Goal: Download file/media

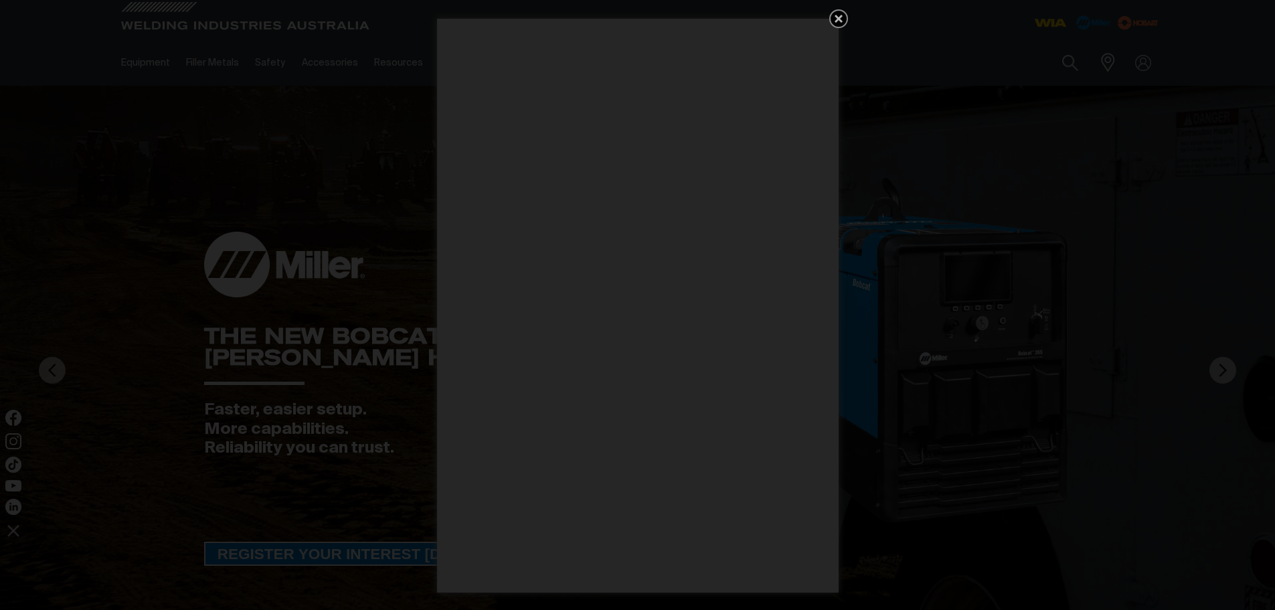
click at [839, 14] on icon "Get 5 WIA Welding Guides Free!" at bounding box center [839, 19] width 16 height 16
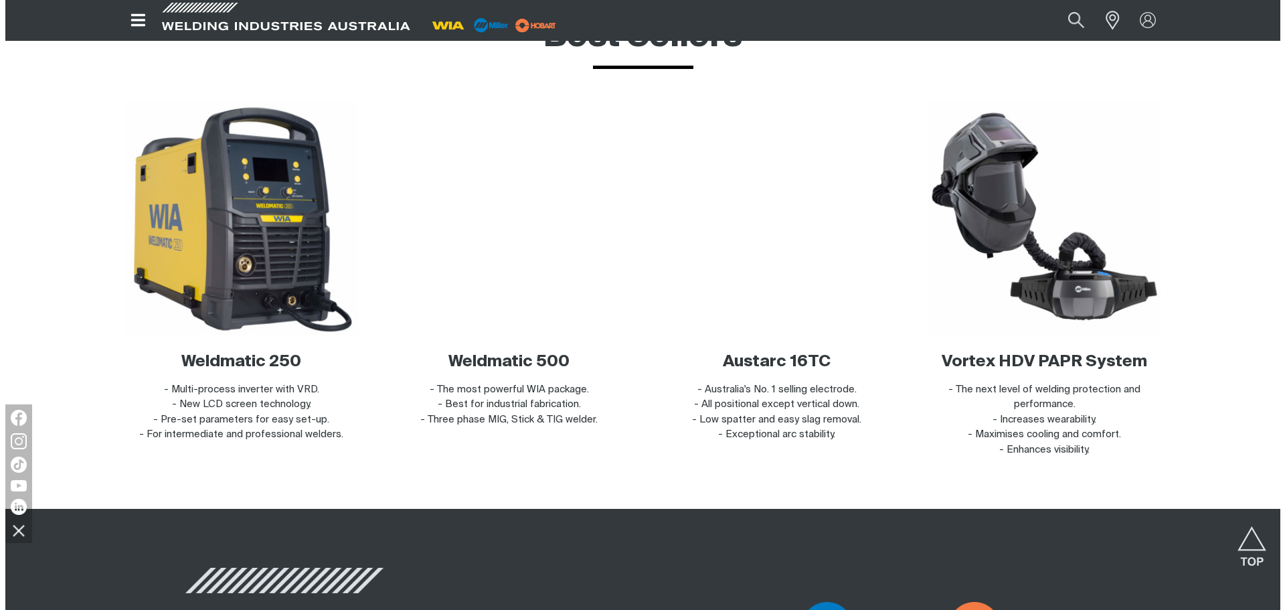
scroll to position [3847, 0]
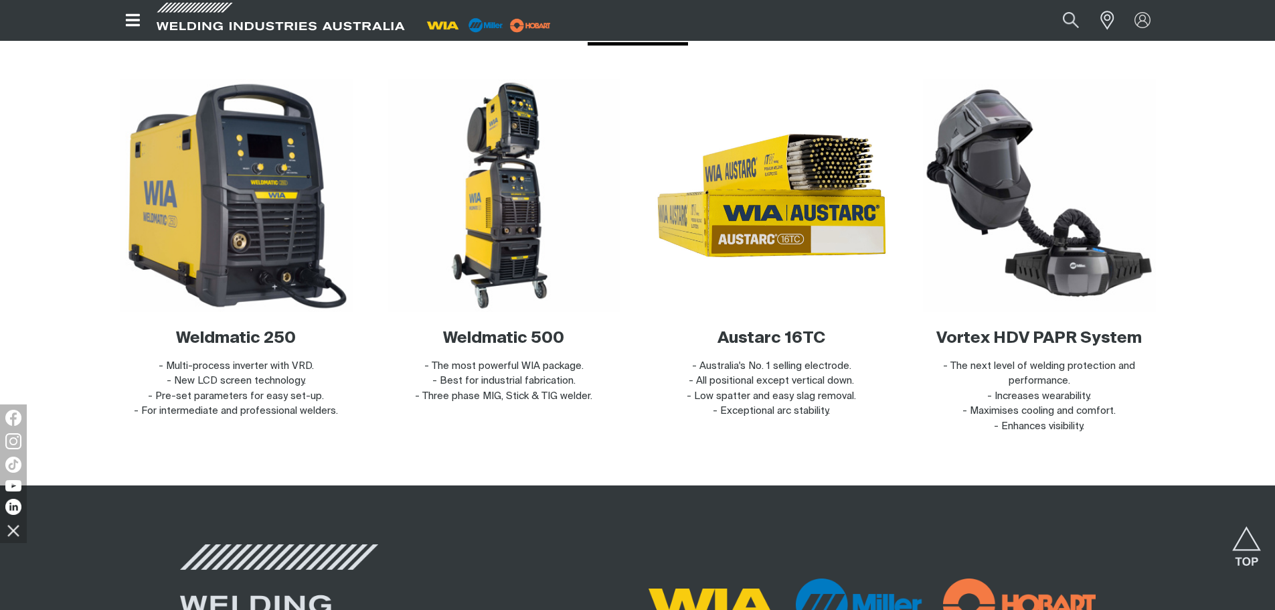
click at [134, 19] on icon "Open top menu" at bounding box center [133, 20] width 14 height 12
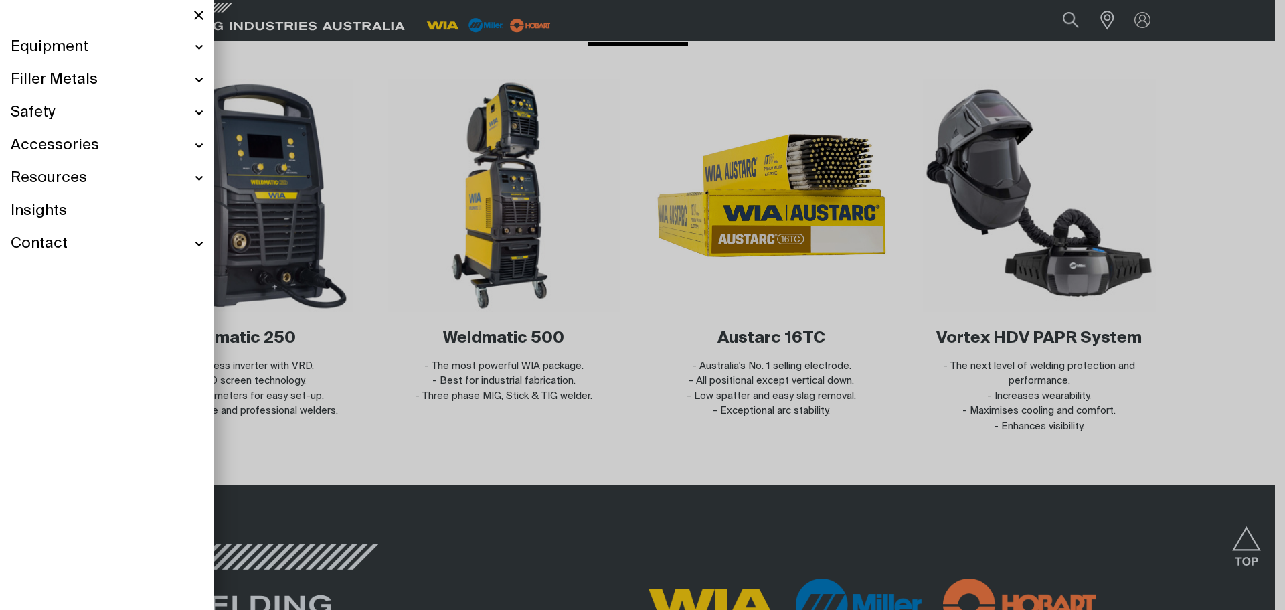
click at [197, 178] on div "Resources" at bounding box center [107, 178] width 193 height 33
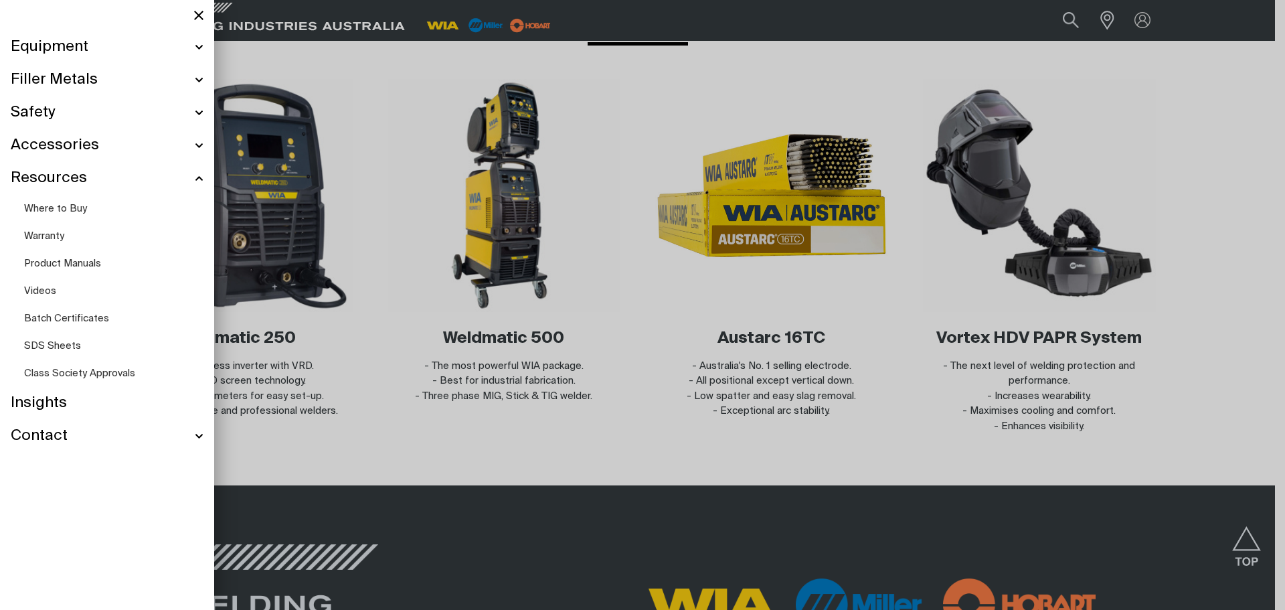
scroll to position [3847, 0]
click at [92, 262] on span "Product Manuals" at bounding box center [62, 263] width 77 height 10
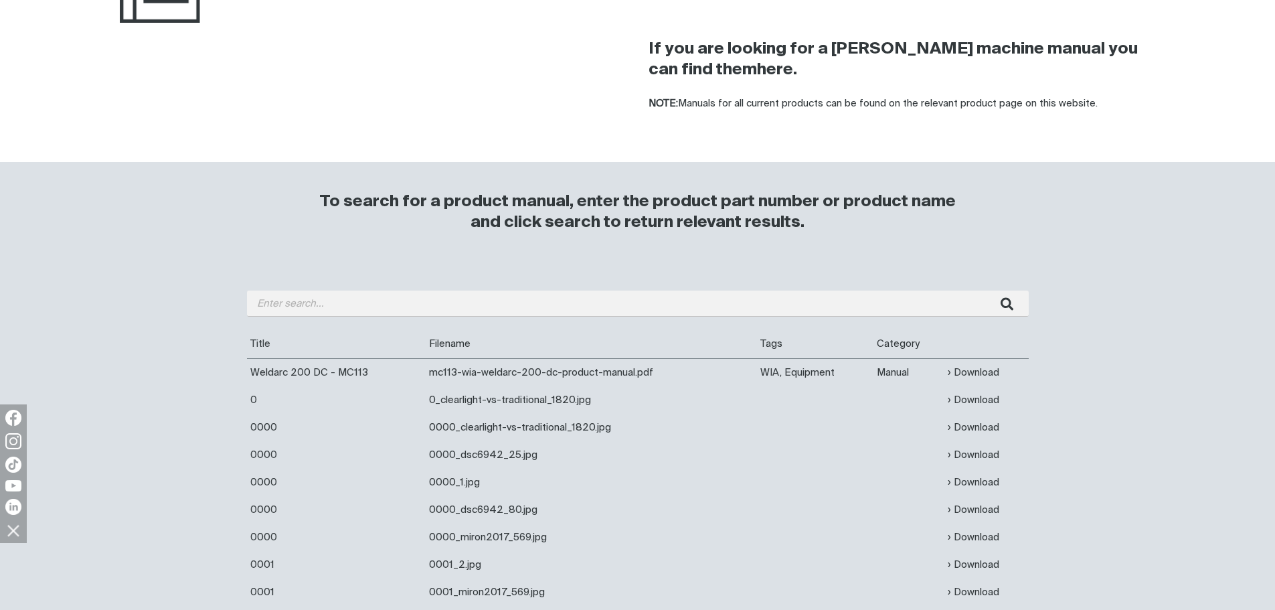
scroll to position [335, 0]
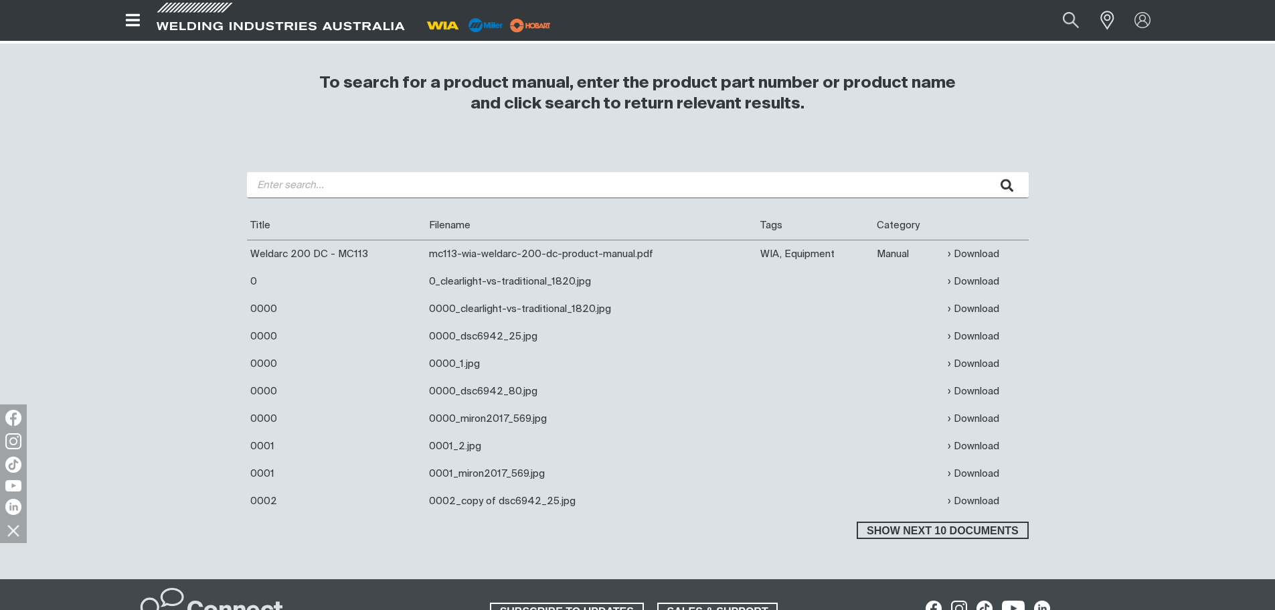
click at [335, 188] on input "search" at bounding box center [638, 185] width 782 height 26
type input "w66"
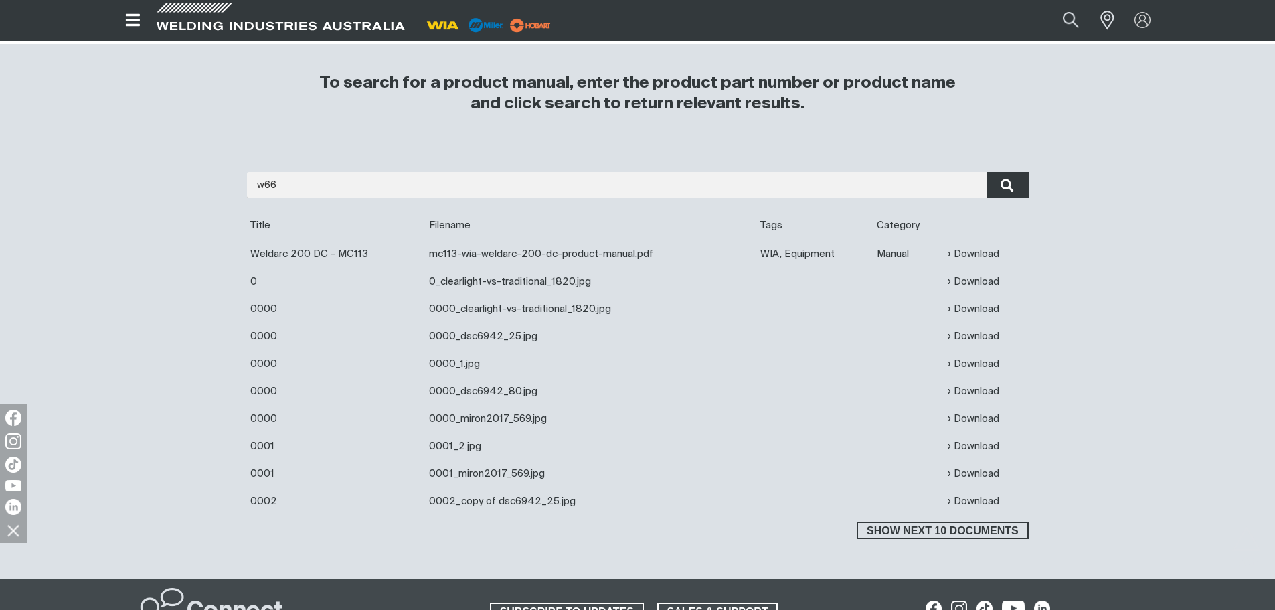
click at [1004, 180] on icon "submit" at bounding box center [1007, 185] width 13 height 13
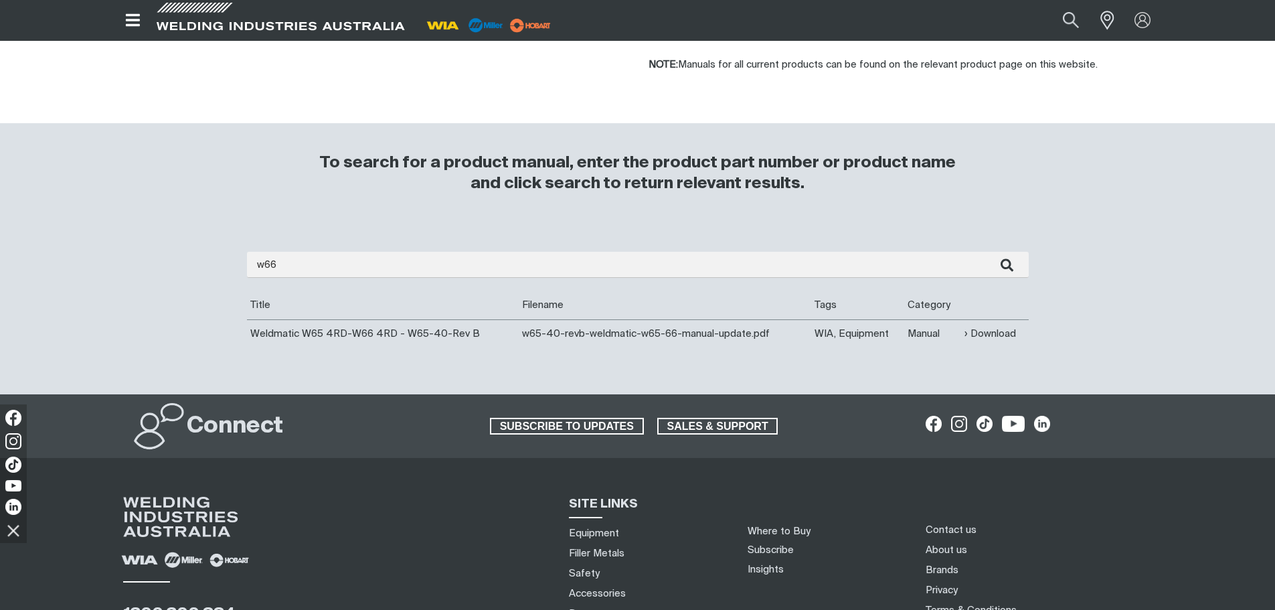
scroll to position [201, 0]
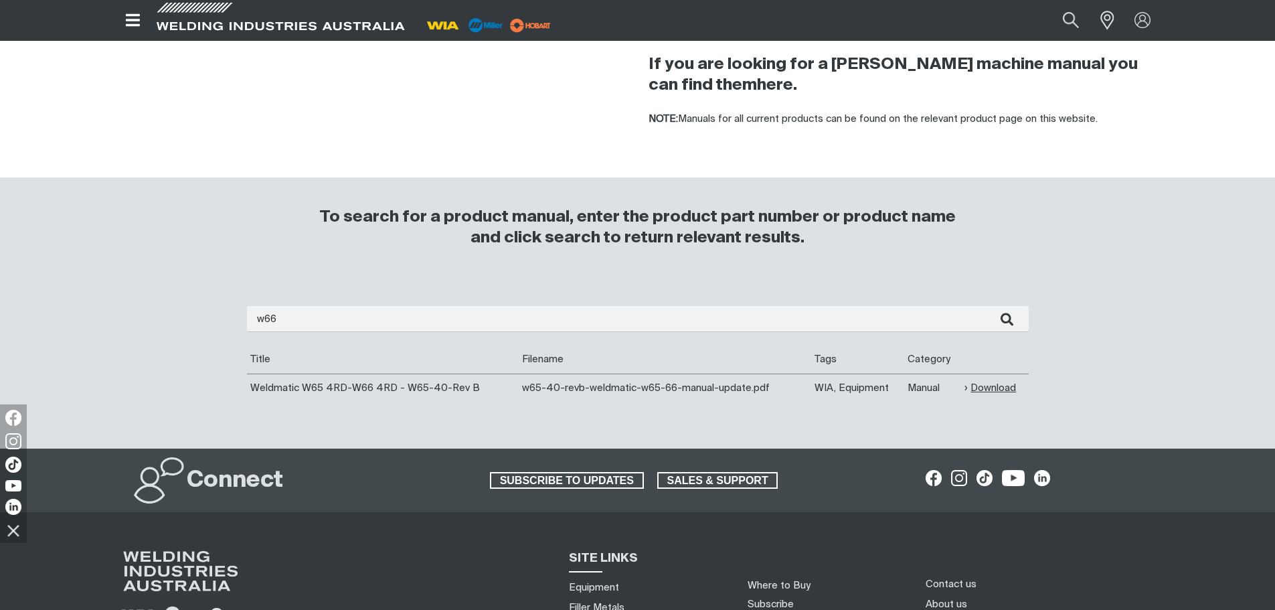
click at [1011, 388] on link "Download" at bounding box center [991, 387] width 52 height 15
